Goal: Information Seeking & Learning: Learn about a topic

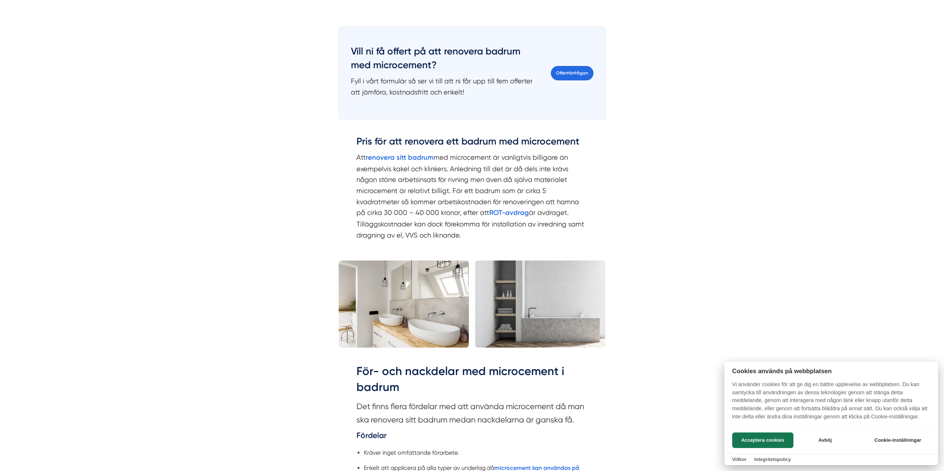
scroll to position [1001, 0]
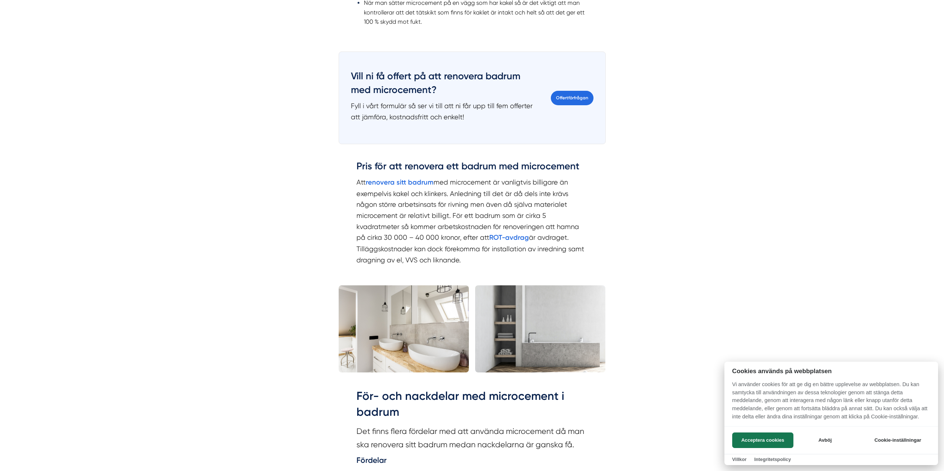
click at [365, 194] on div at bounding box center [472, 235] width 944 height 471
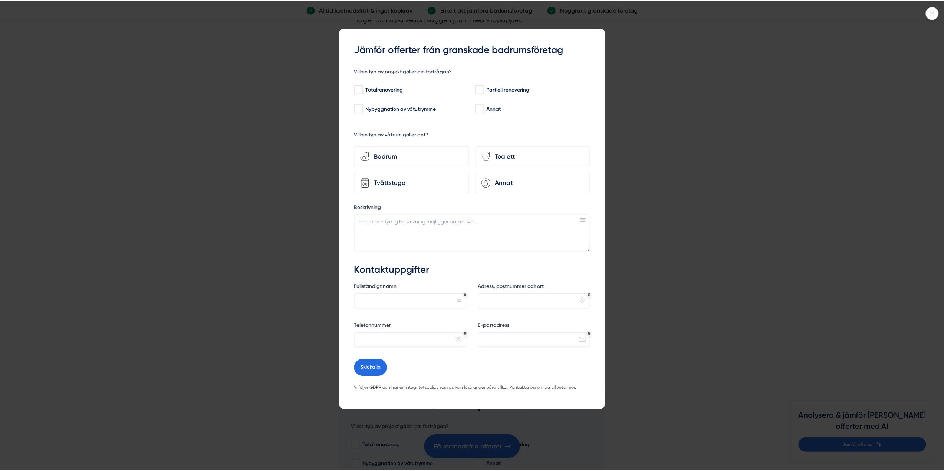
scroll to position [2336, 0]
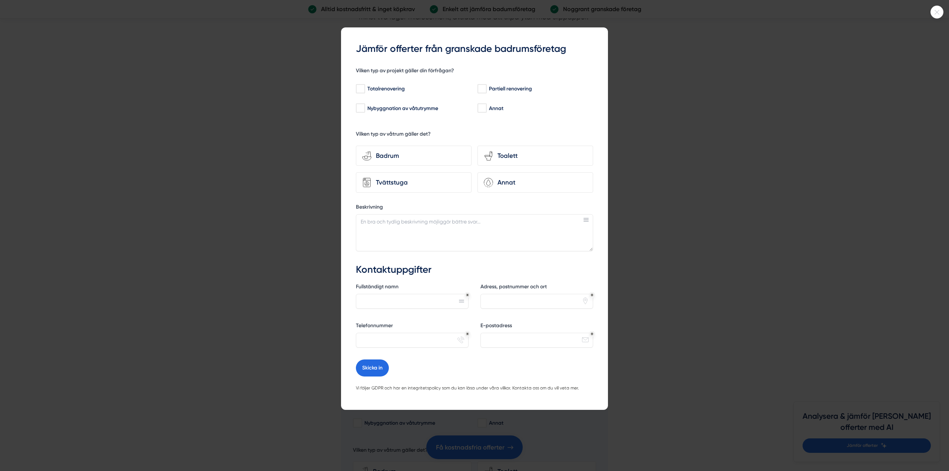
click at [932, 16] on div at bounding box center [937, 12] width 13 height 13
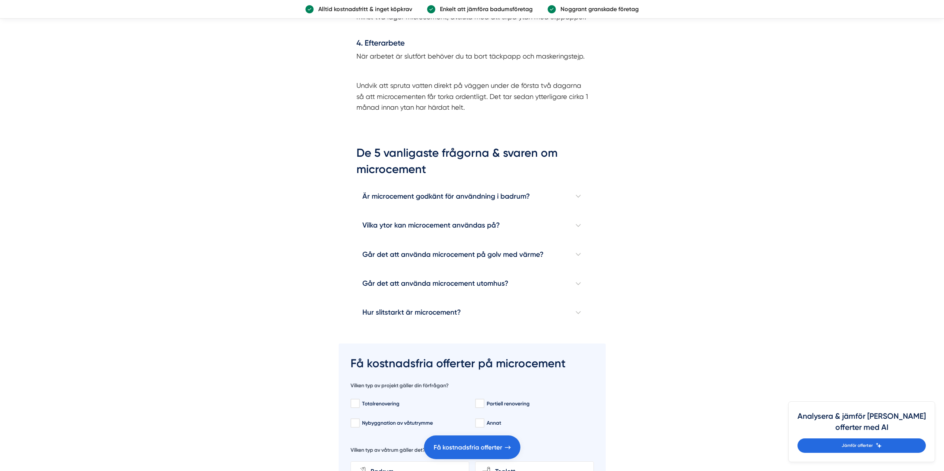
click at [650, 161] on article "[DATE] är det många som lockas att följa trender som dyker upp i tv-program och…" at bounding box center [472, 2] width 944 height 4218
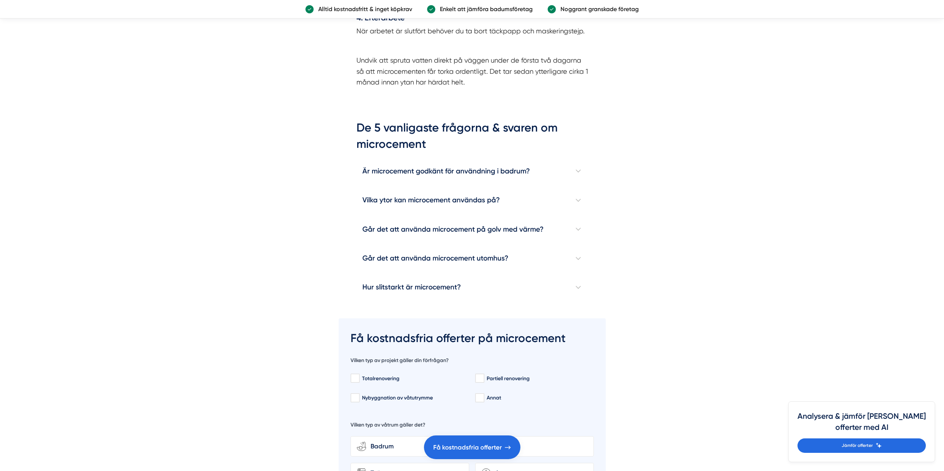
scroll to position [2447, 0]
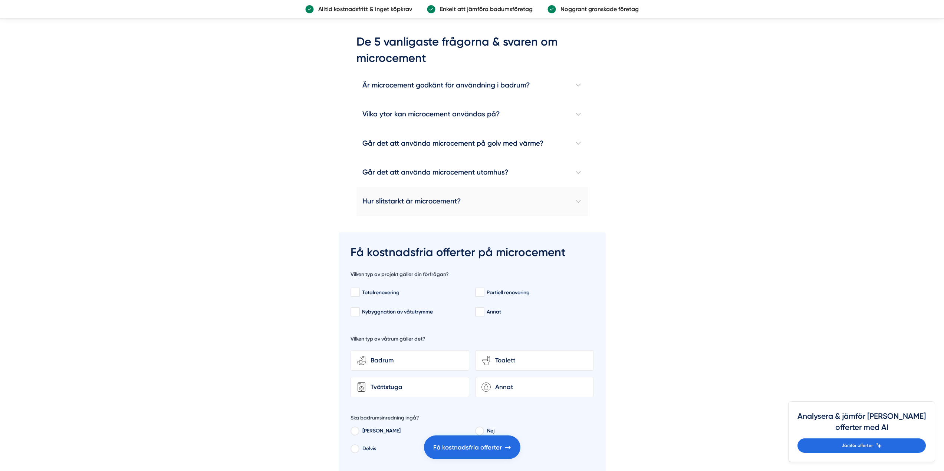
drag, startPoint x: 583, startPoint y: 188, endPoint x: 581, endPoint y: 192, distance: 4.9
click at [583, 189] on h4 "Hur slitstarkt är microcement?" at bounding box center [471, 201] width 231 height 29
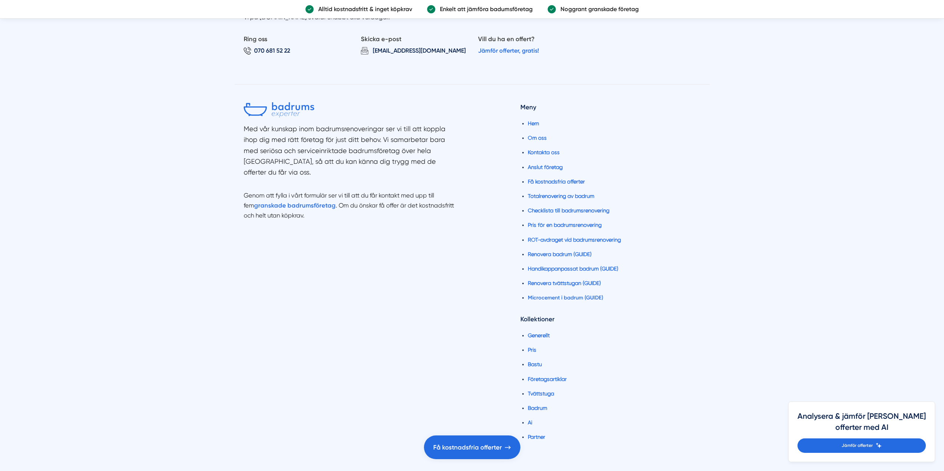
scroll to position [4574, 0]
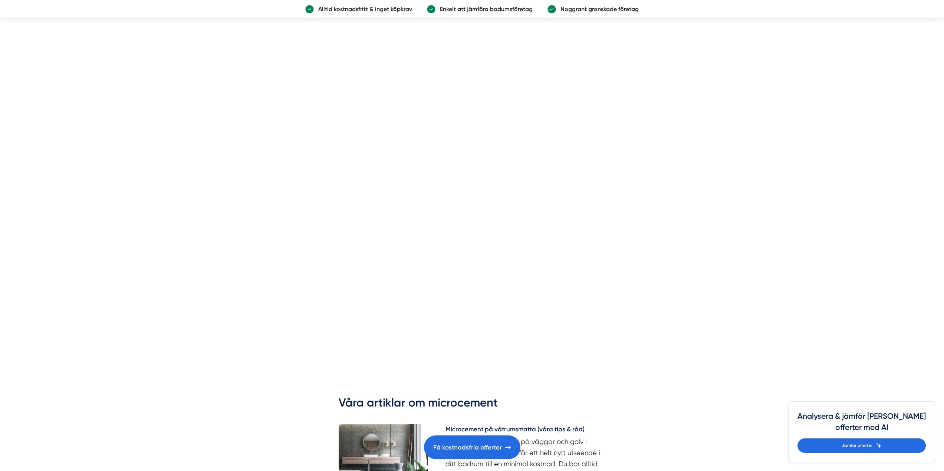
drag, startPoint x: 703, startPoint y: 291, endPoint x: 681, endPoint y: 199, distance: 95.3
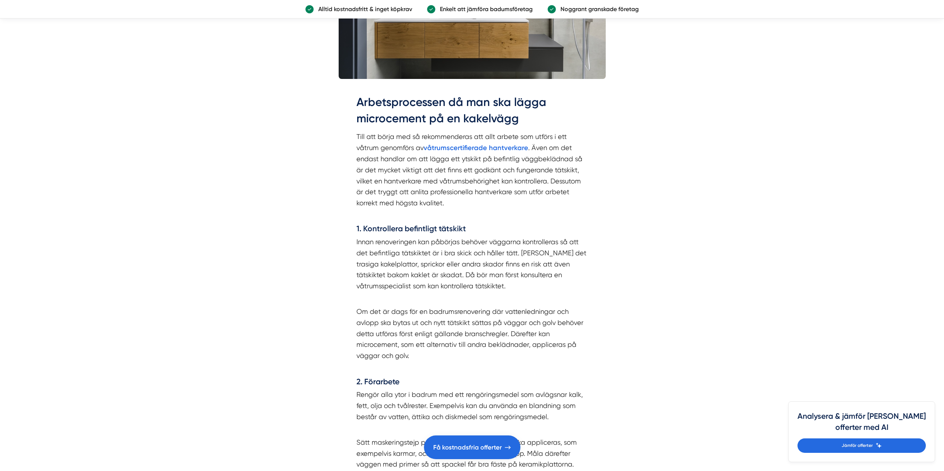
scroll to position [1747, 0]
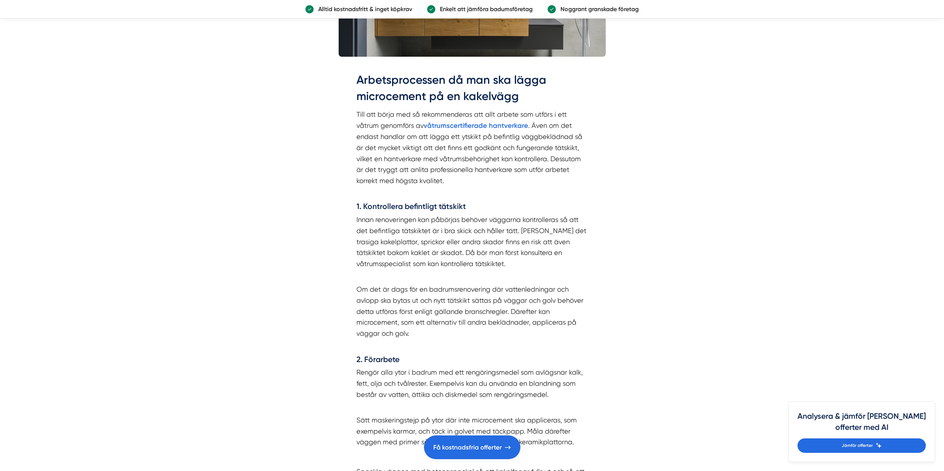
click at [448, 201] on h4 "1. Kontrollera befintligt tätskikt" at bounding box center [471, 207] width 231 height 13
drag, startPoint x: 448, startPoint y: 194, endPoint x: 392, endPoint y: 192, distance: 56.4
click at [392, 201] on h4 "1. Kontrollera befintligt tätskikt" at bounding box center [471, 207] width 231 height 13
click at [409, 120] on p "Till att börja med så rekommenderas att allt arbete som utförs i ett våtrum gen…" at bounding box center [471, 153] width 231 height 89
